Goal: Share content: Share content

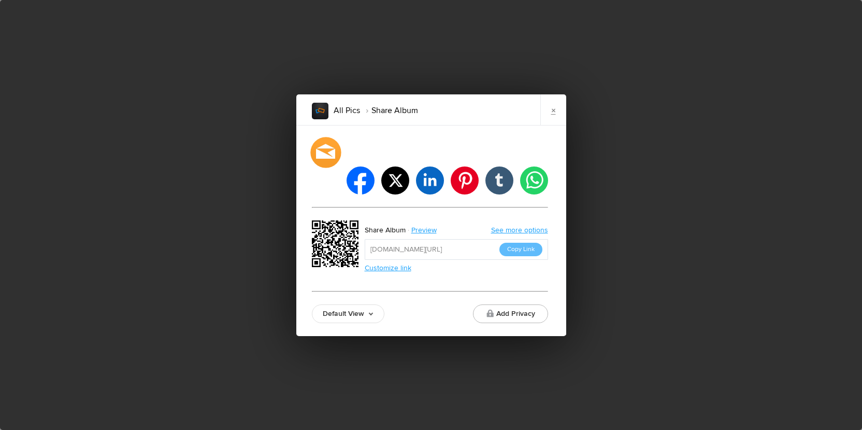
click at [334, 167] on div at bounding box center [325, 152] width 31 height 31
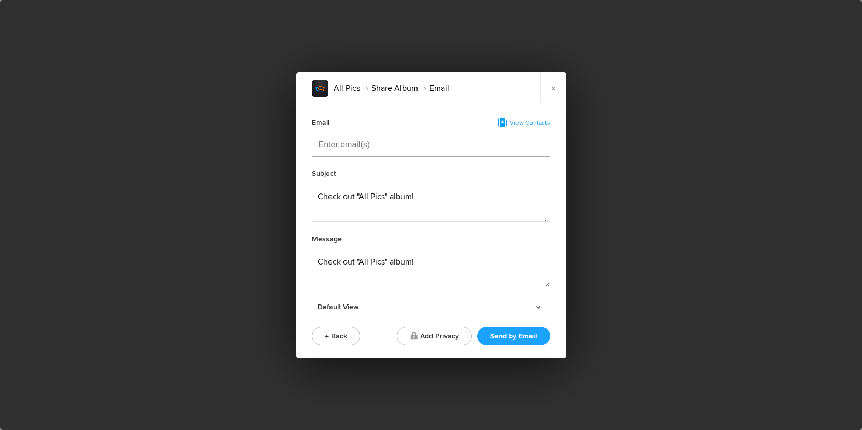
click at [375, 147] on input "Enter email(s)" at bounding box center [371, 144] width 104 height 23
paste input "Enter email(s)"
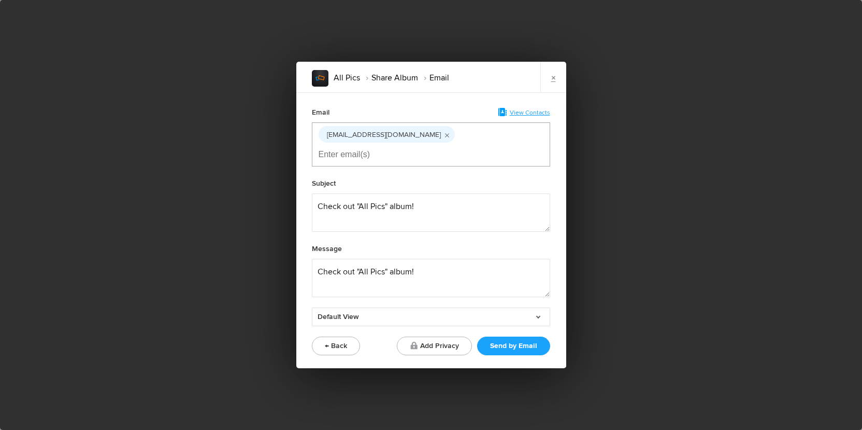
click at [495, 242] on div "Message" at bounding box center [431, 250] width 238 height 17
drag, startPoint x: 387, startPoint y: 197, endPoint x: 361, endPoint y: 196, distance: 25.4
click at [361, 196] on textarea at bounding box center [431, 212] width 238 height 38
type textarea "Check out your album!"
drag, startPoint x: 420, startPoint y: 272, endPoint x: 281, endPoint y: 239, distance: 143.2
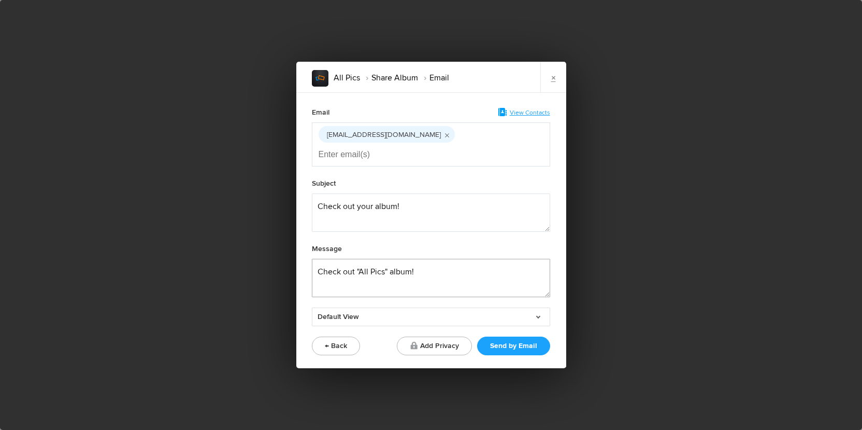
click at [281, 239] on div "All Pics Share Album Email × Email View Contacts pittssarah12@gmail.com Subject…" at bounding box center [431, 215] width 862 height 430
paste textarea "Please save all images on your end as the gallery won’t be available after 14 d…"
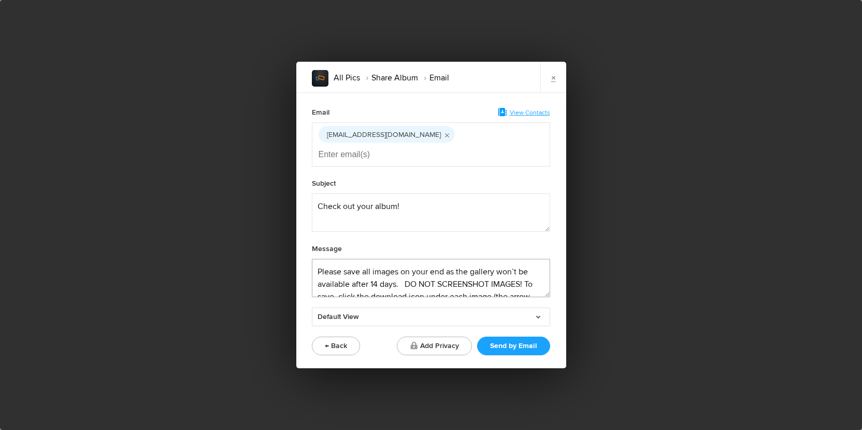
scroll to position [42, 0]
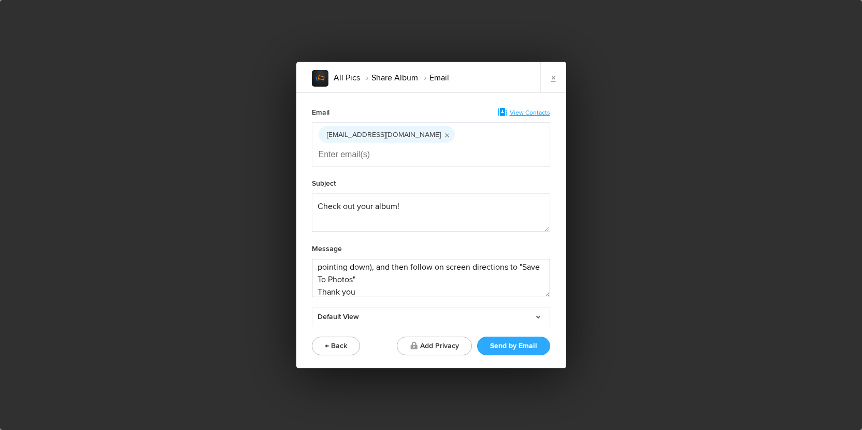
type textarea "Please save all images on your end as the gallery won’t be available after 14 d…"
click at [513, 336] on button "Send by Email" at bounding box center [513, 345] width 73 height 19
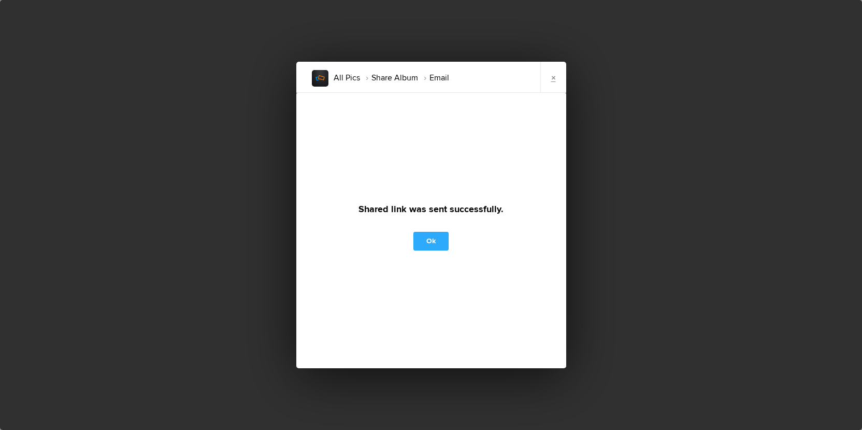
scroll to position [0, 0]
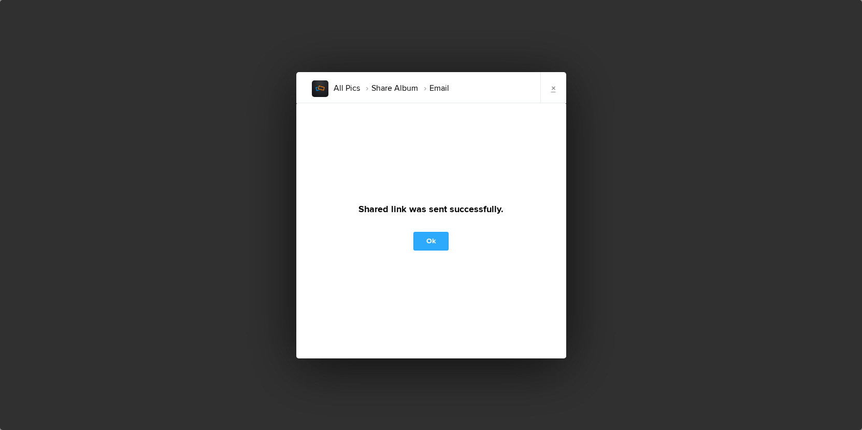
click at [423, 233] on link "Ok" at bounding box center [430, 241] width 35 height 19
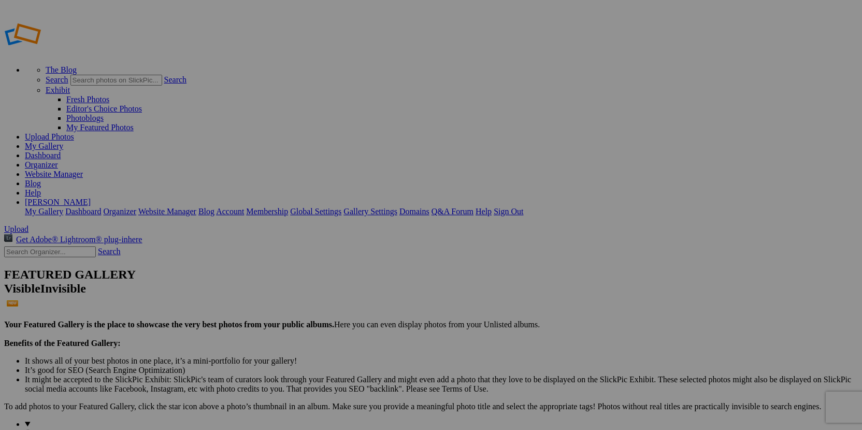
type input "Selection"
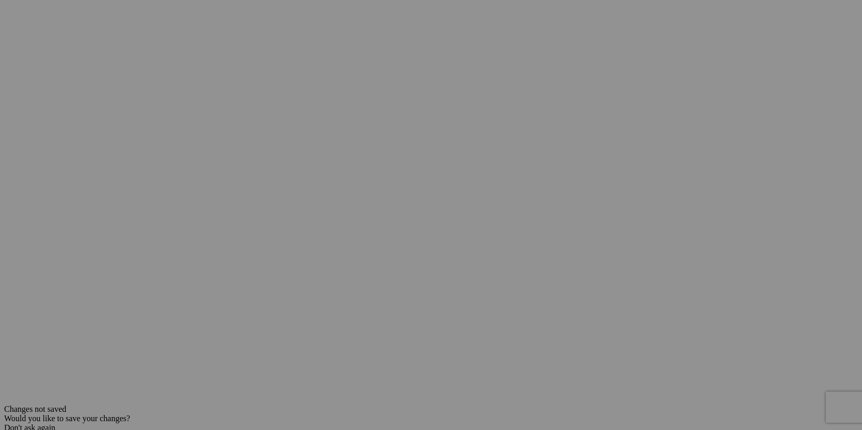
scroll to position [31, 0]
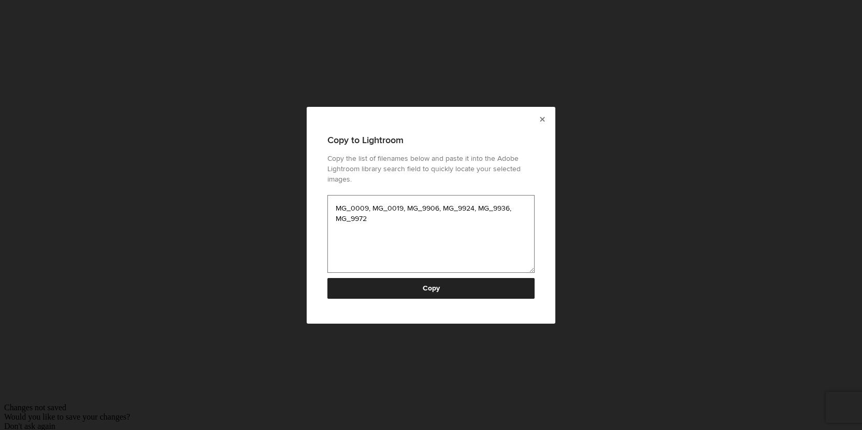
drag, startPoint x: 415, startPoint y: 219, endPoint x: 288, endPoint y: 179, distance: 132.6
click at [288, 179] on div "× Copy to Lightroom Copy the list of filenames below and paste it into the Adob…" at bounding box center [431, 215] width 862 height 430
